Goal: Task Accomplishment & Management: Manage account settings

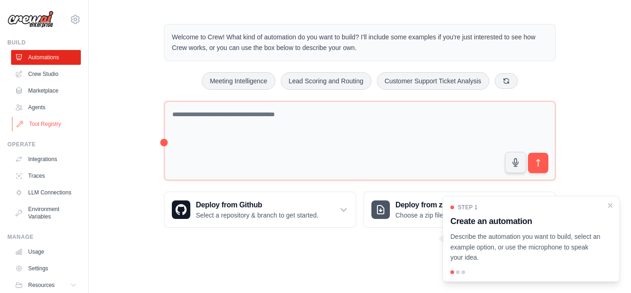
click at [45, 124] on link "Tool Registry" at bounding box center [47, 123] width 70 height 15
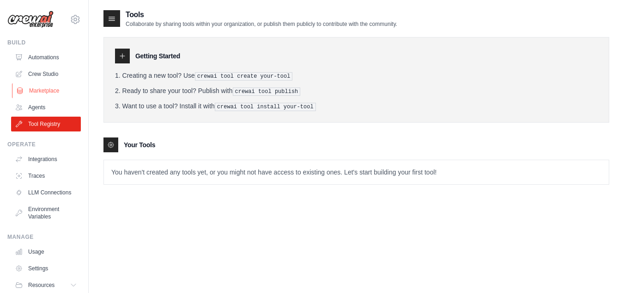
click at [43, 89] on link "Marketplace" at bounding box center [47, 90] width 70 height 15
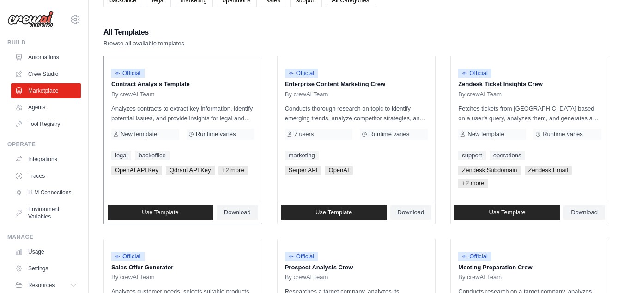
scroll to position [72, 0]
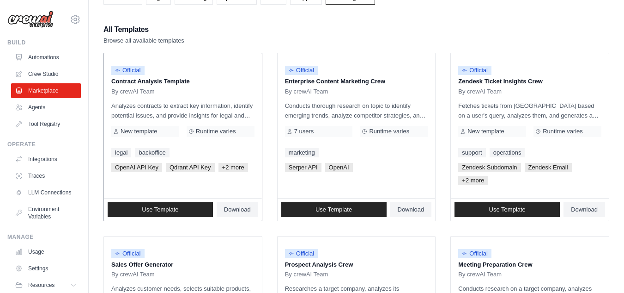
click at [141, 170] on span "OpenAI API Key" at bounding box center [136, 167] width 51 height 9
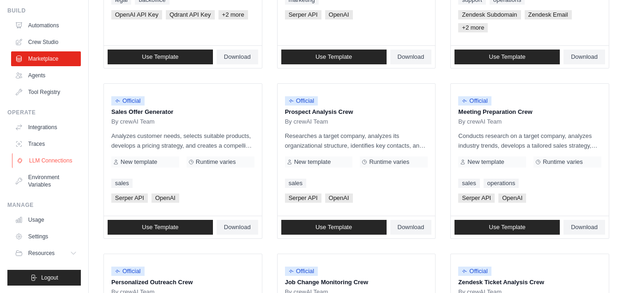
scroll to position [39, 0]
click at [41, 219] on link "Usage" at bounding box center [47, 219] width 70 height 15
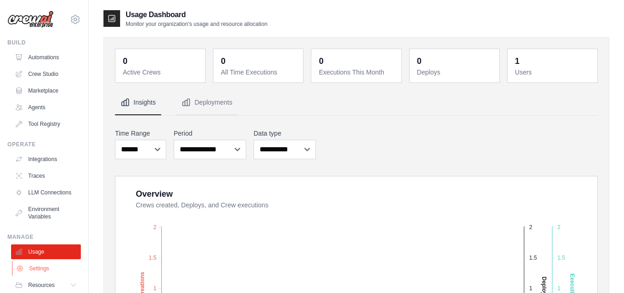
scroll to position [39, 0]
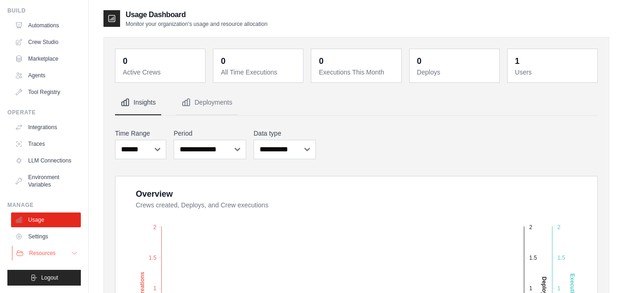
click at [54, 250] on span "Resources" at bounding box center [42, 252] width 26 height 7
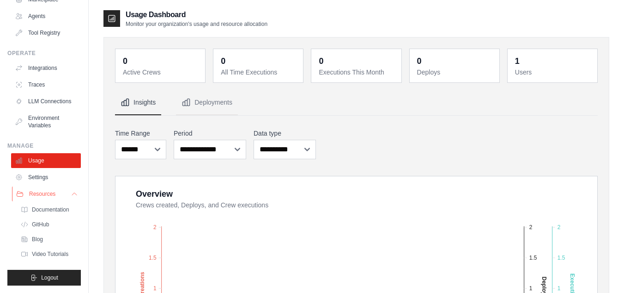
scroll to position [0, 0]
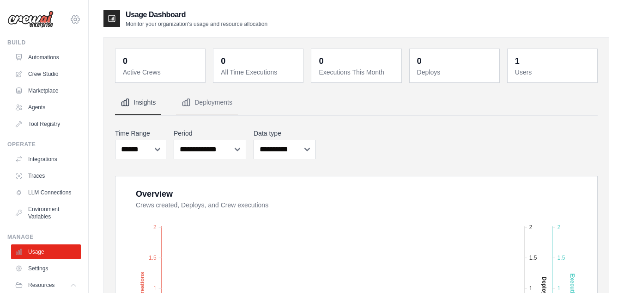
click at [72, 20] on icon at bounding box center [75, 19] width 8 height 8
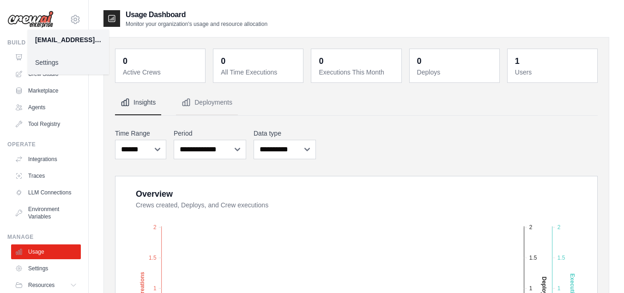
click at [15, 42] on div "Build" at bounding box center [43, 42] width 73 height 7
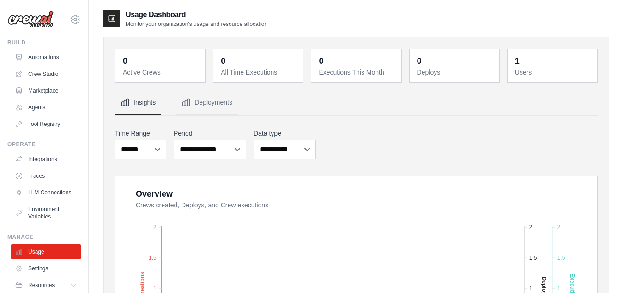
click at [137, 9] on h2 "Usage Dashboard" at bounding box center [197, 14] width 142 height 11
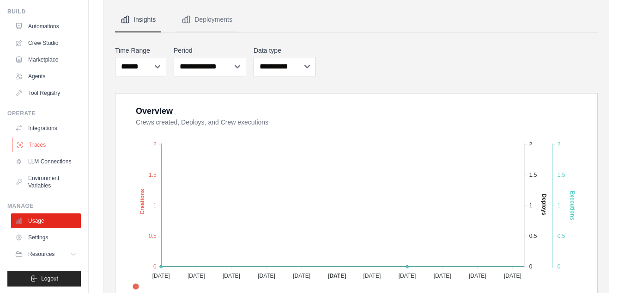
scroll to position [30, 0]
click at [38, 245] on link "Settings" at bounding box center [47, 237] width 70 height 15
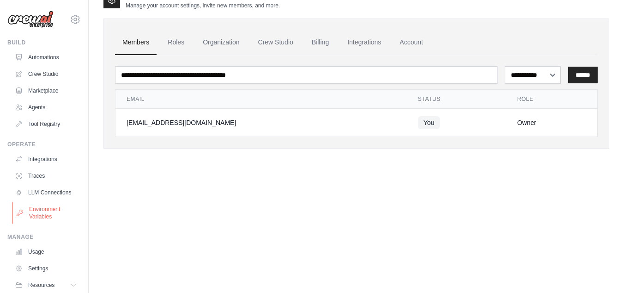
scroll to position [39, 0]
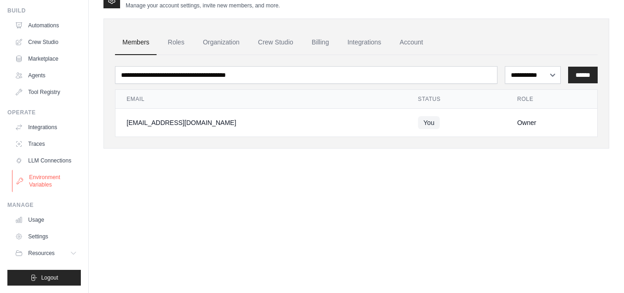
click at [52, 220] on link "Usage" at bounding box center [46, 219] width 70 height 15
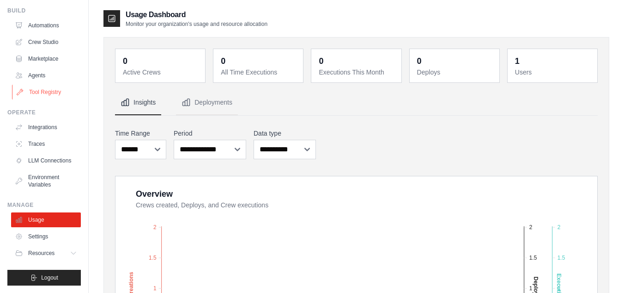
scroll to position [38, 0]
click at [44, 232] on link "Settings" at bounding box center [47, 236] width 70 height 15
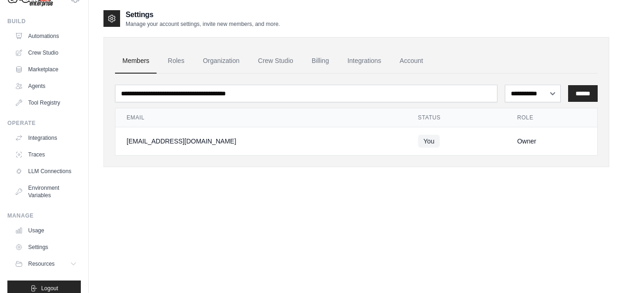
scroll to position [39, 0]
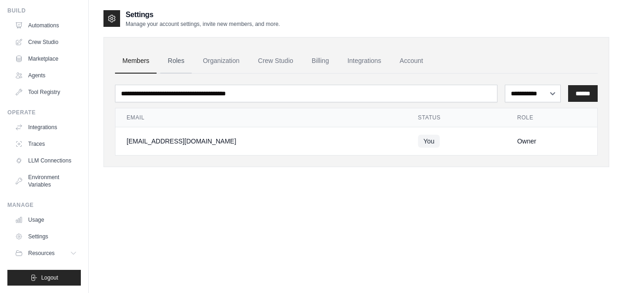
click at [173, 58] on link "Roles" at bounding box center [175, 61] width 31 height 25
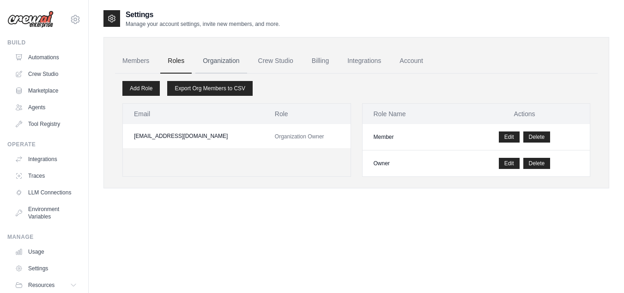
click at [204, 56] on link "Organization" at bounding box center [220, 61] width 51 height 25
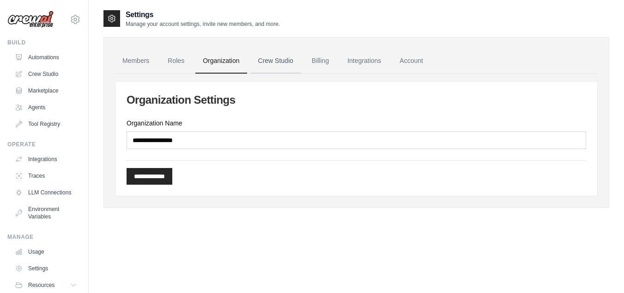
click at [280, 53] on link "Crew Studio" at bounding box center [276, 61] width 50 height 25
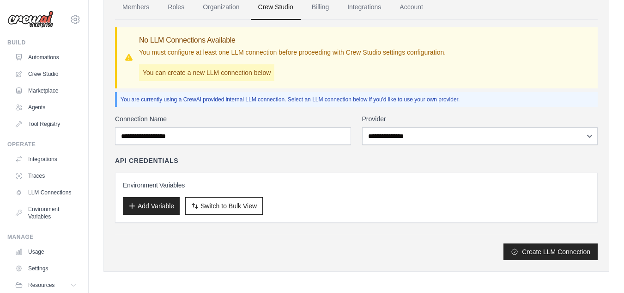
scroll to position [54, 0]
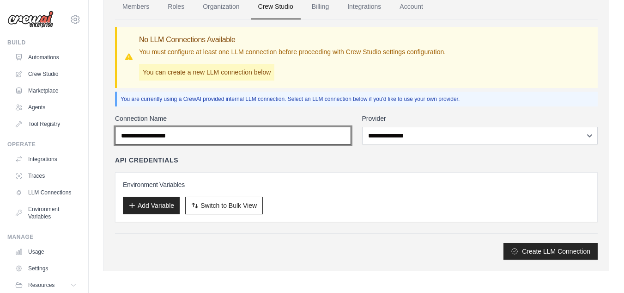
click at [193, 141] on input "Connection Name" at bounding box center [233, 136] width 236 height 18
type input "*********"
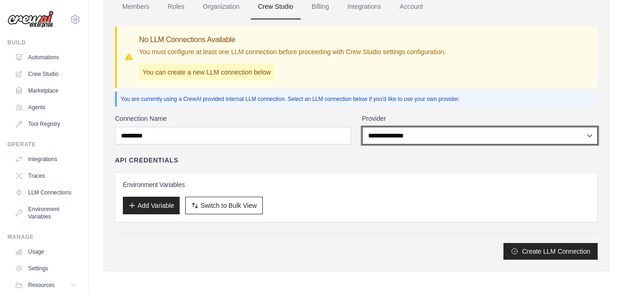
click at [389, 142] on select "**********" at bounding box center [480, 136] width 236 height 18
select select "******"
click at [362, 127] on select "**********" at bounding box center [480, 136] width 236 height 18
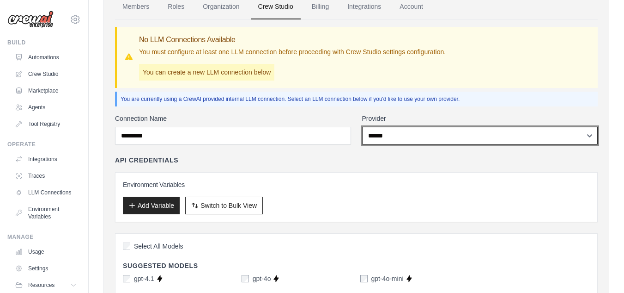
click at [395, 133] on select "**********" at bounding box center [480, 136] width 236 height 18
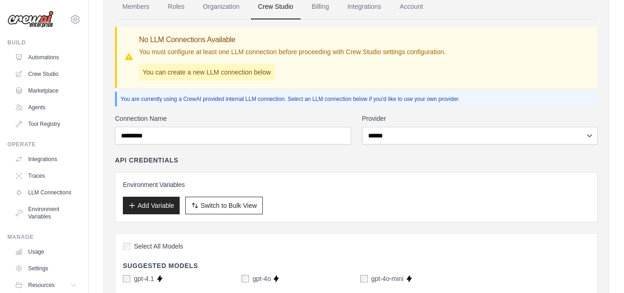
click at [165, 177] on div "Environment Variables Add Variable Switch to Bulk View Switch to Table View" at bounding box center [356, 197] width 483 height 50
click at [165, 188] on h3 "Environment Variables" at bounding box center [356, 184] width 467 height 9
click at [161, 203] on button "Add Variable" at bounding box center [151, 205] width 57 height 18
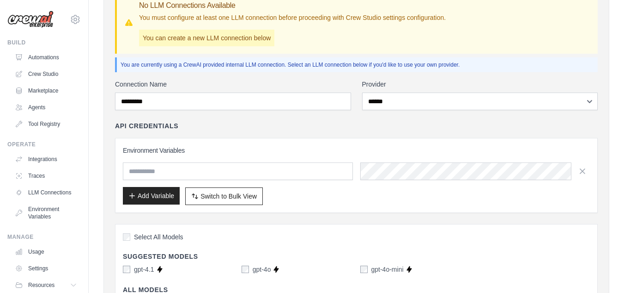
scroll to position [97, 0]
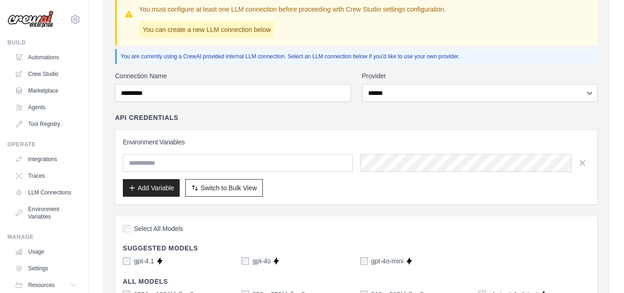
click at [170, 136] on div "Environment Variables Add Variable Switch to Bulk View Switch to Table View" at bounding box center [356, 166] width 483 height 75
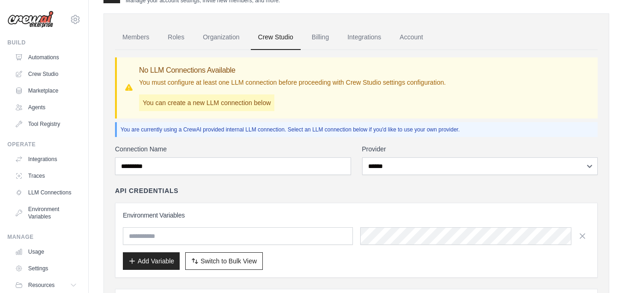
scroll to position [24, 0]
click at [355, 41] on link "Integrations" at bounding box center [364, 36] width 49 height 25
